Goal: Task Accomplishment & Management: Complete application form

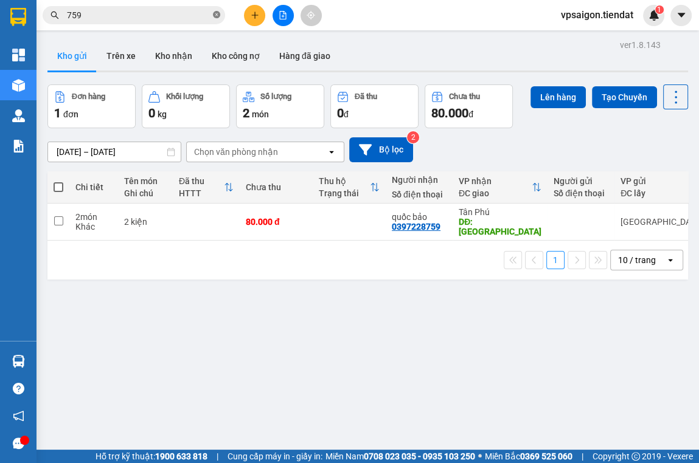
click at [214, 16] on icon "close-circle" at bounding box center [216, 14] width 7 height 7
click at [251, 12] on icon "plus" at bounding box center [255, 15] width 9 height 9
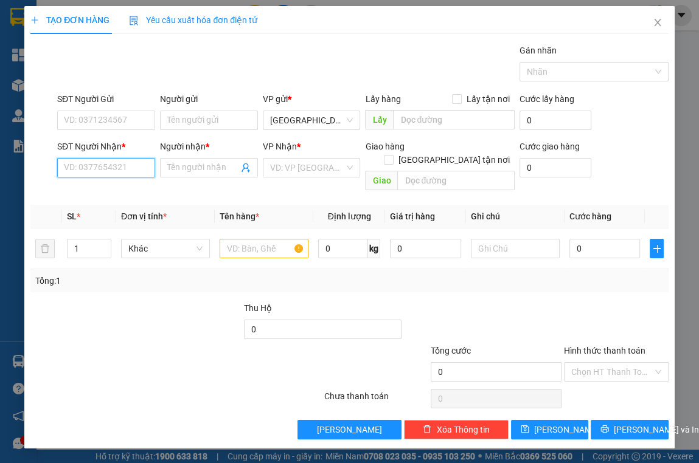
click at [68, 165] on input "SĐT Người Nhận *" at bounding box center [106, 167] width 98 height 19
click at [97, 160] on input "0398823213" at bounding box center [106, 167] width 98 height 19
click at [113, 168] on input "0398823213" at bounding box center [106, 167] width 98 height 19
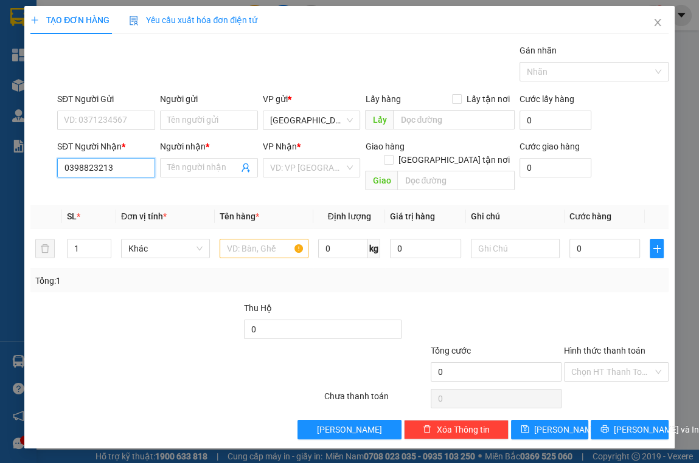
type input "0398823213"
click at [92, 130] on div "SĐT Người Gửi VD: 0371234567" at bounding box center [106, 113] width 98 height 43
click at [92, 123] on input "SĐT Người Gửi" at bounding box center [106, 120] width 98 height 19
paste input "0398823213"
type input "0398823213"
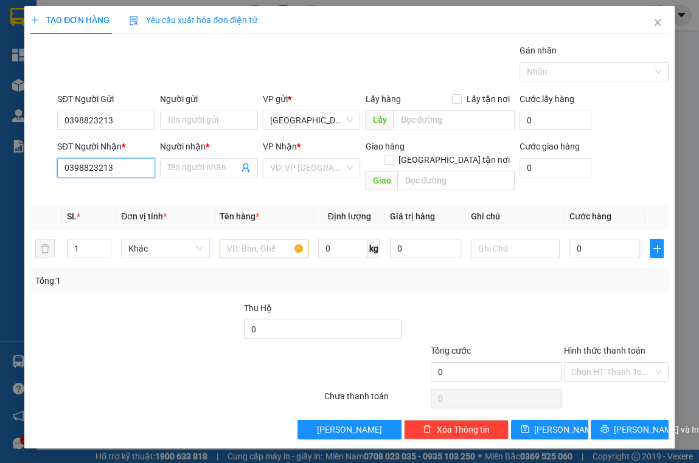
click at [114, 159] on input "0398823213" at bounding box center [106, 167] width 98 height 19
type input "0787806894"
click at [224, 168] on input "Người nhận *" at bounding box center [202, 167] width 71 height 13
type input "[PERSON_NAME]"
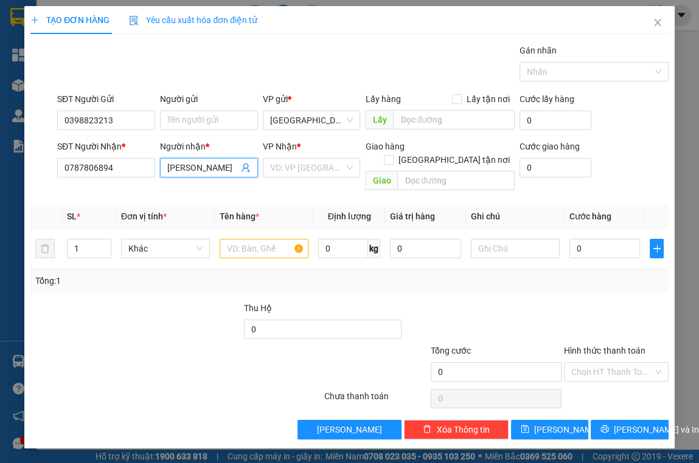
click at [347, 150] on div "VP Nhận *" at bounding box center [312, 146] width 98 height 13
click at [333, 175] on input "search" at bounding box center [307, 168] width 75 height 18
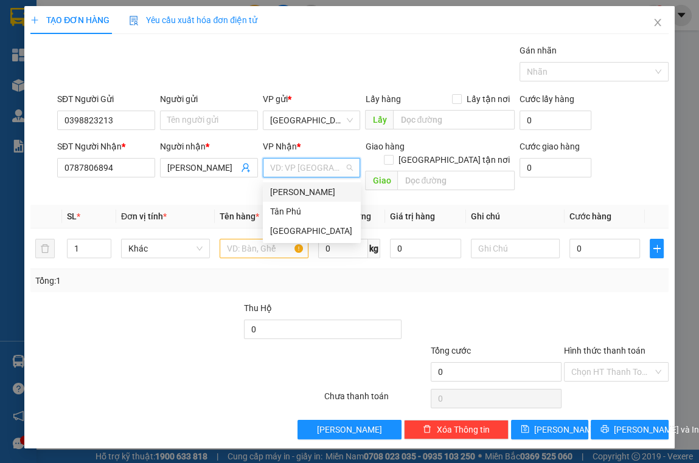
click at [303, 184] on div "[PERSON_NAME]" at bounding box center [312, 191] width 98 height 19
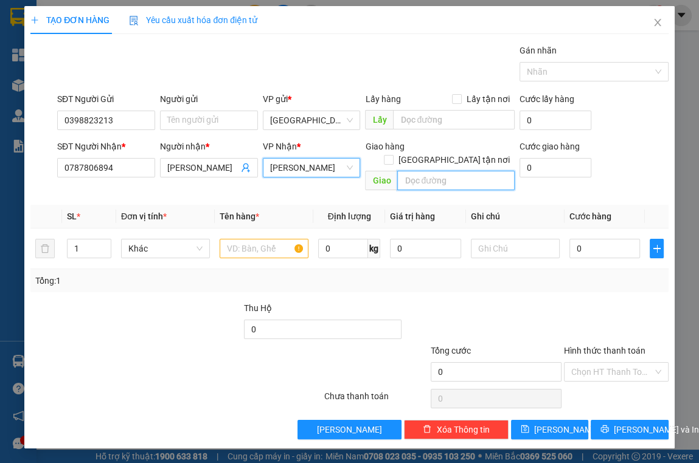
click at [433, 171] on input "text" at bounding box center [455, 180] width 117 height 19
type input "Ngã 4 [PERSON_NAME]"
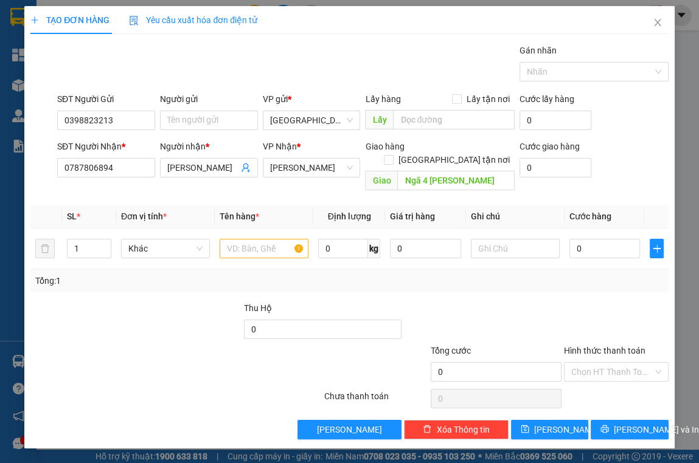
drag, startPoint x: 288, startPoint y: 257, endPoint x: 263, endPoint y: 230, distance: 37.0
click at [288, 269] on div "Tổng: 1" at bounding box center [349, 280] width 638 height 23
click at [262, 239] on input "text" at bounding box center [264, 248] width 89 height 19
type input "1 hồ sơ"
type input "3"
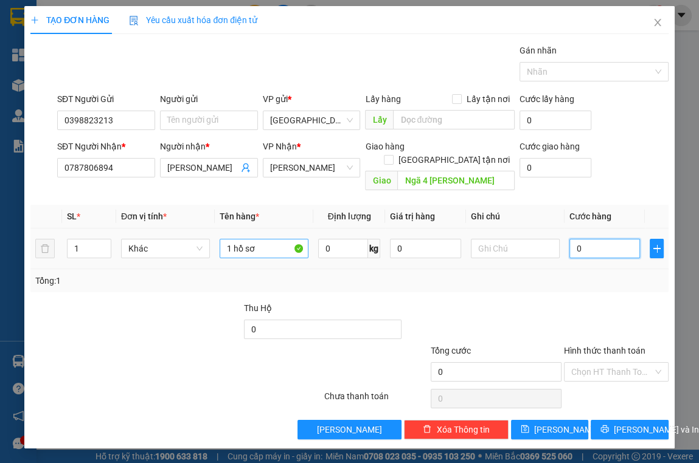
type input "3"
type input "30"
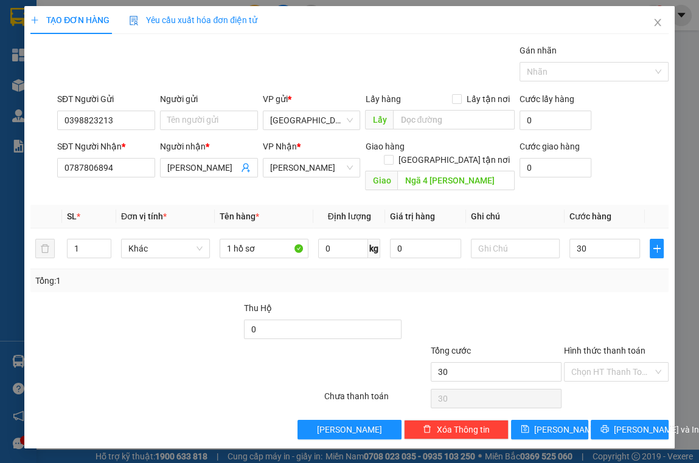
type input "30.000"
click at [133, 184] on div "Transit Pickup Surcharge Ids Transit Deliver Surcharge Ids Transit Deliver Surc…" at bounding box center [349, 242] width 638 height 396
click at [126, 179] on div "SĐT Người Nhận * 0787806894" at bounding box center [106, 161] width 98 height 43
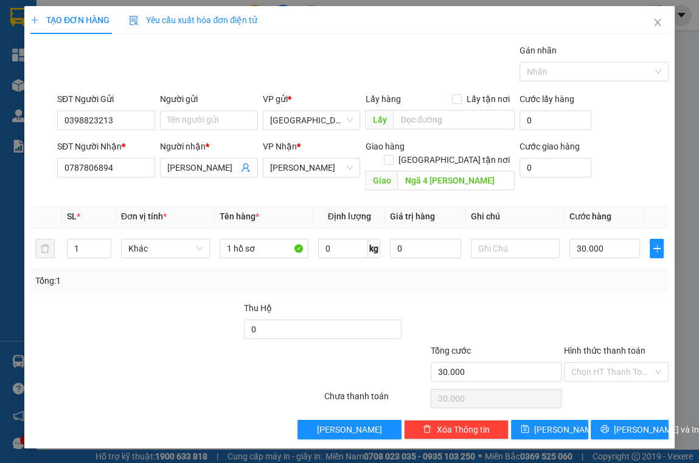
click at [125, 178] on div "SĐT Người Nhận * 0787806894" at bounding box center [106, 161] width 98 height 43
click at [123, 176] on input "0787806894" at bounding box center [106, 167] width 98 height 19
drag, startPoint x: 122, startPoint y: 176, endPoint x: 116, endPoint y: 161, distance: 16.1
click at [116, 161] on input "0787806894" at bounding box center [106, 167] width 98 height 19
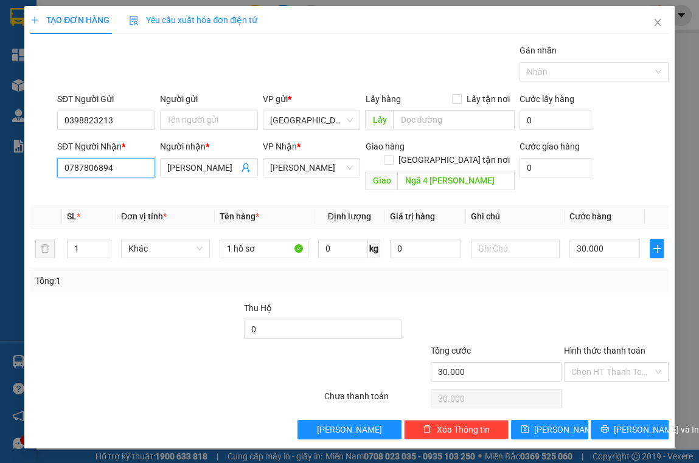
click at [116, 161] on input "0787806894" at bounding box center [106, 167] width 98 height 19
click at [130, 277] on div "Tổng: 1" at bounding box center [349, 280] width 638 height 23
click at [212, 352] on div at bounding box center [122, 365] width 187 height 43
click at [487, 171] on input "Ngã 4 [PERSON_NAME]" at bounding box center [455, 180] width 117 height 19
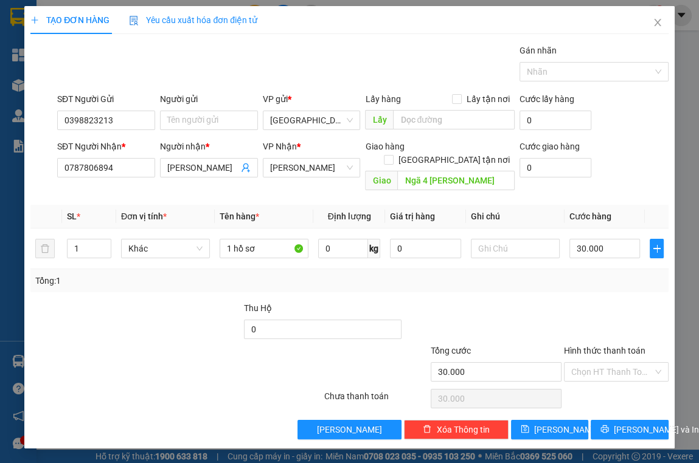
click at [693, 89] on div "TẠO ĐƠN HÀNG Yêu cầu xuất hóa đơn điện tử Transit Pickup Surcharge Ids Transit …" at bounding box center [349, 231] width 699 height 463
drag, startPoint x: 41, startPoint y: 310, endPoint x: 68, endPoint y: 312, distance: 27.5
click at [41, 310] on div at bounding box center [82, 323] width 106 height 43
click at [202, 313] on div at bounding box center [189, 323] width 106 height 43
click at [262, 239] on input "1 hồ sơ" at bounding box center [264, 248] width 89 height 19
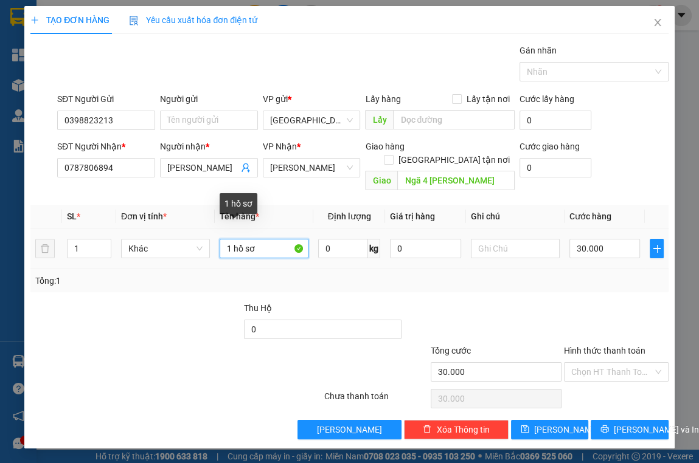
click at [262, 239] on input "1 hồ sơ" at bounding box center [264, 248] width 89 height 19
click at [30, 344] on div at bounding box center [122, 365] width 187 height 43
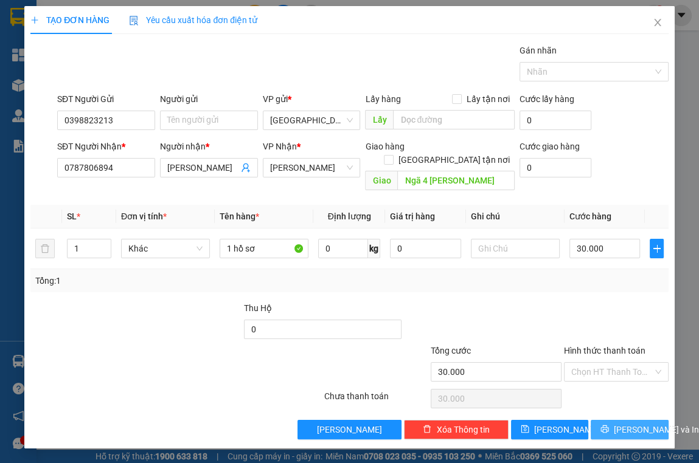
click at [631, 423] on span "[PERSON_NAME] và In" at bounding box center [656, 429] width 85 height 13
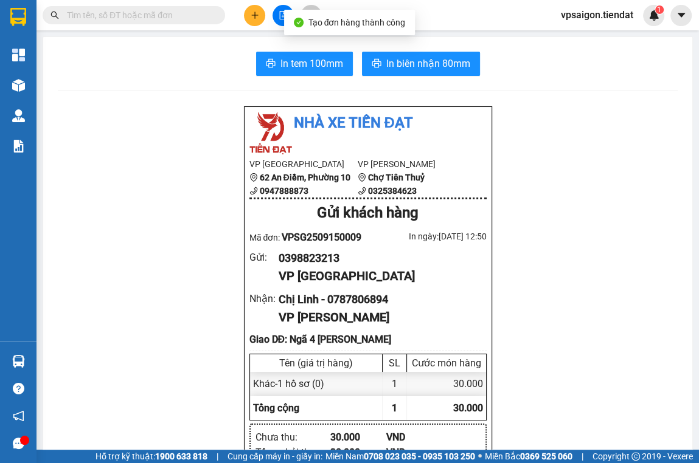
click at [304, 61] on span "In tem 100mm" at bounding box center [311, 63] width 63 height 15
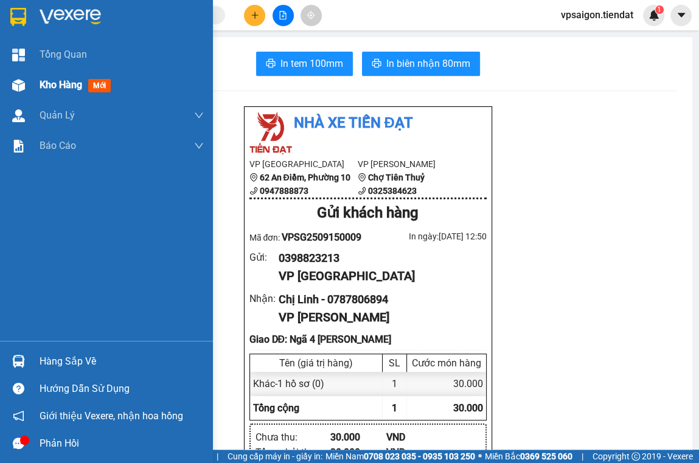
click at [61, 91] on div "Kho hàng mới" at bounding box center [78, 84] width 76 height 15
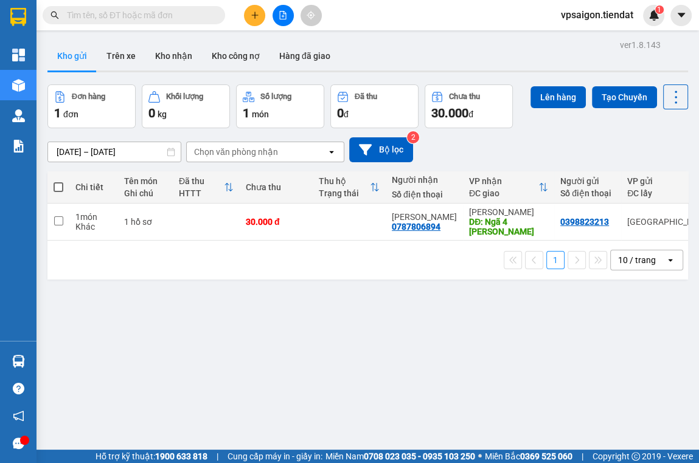
click at [163, 256] on div "1 10 / trang open" at bounding box center [367, 260] width 631 height 21
click at [88, 331] on div "ver 1.8.143 Kho gửi Trên xe Kho nhận Kho công nợ Hàng đã giao Đơn hàng 1 đơn Kh…" at bounding box center [368, 267] width 650 height 463
